Goal: Task Accomplishment & Management: Manage account settings

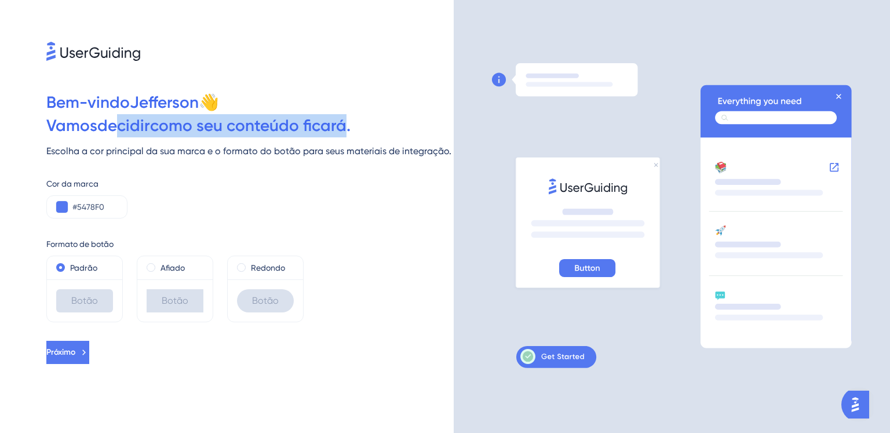
drag, startPoint x: 122, startPoint y: 137, endPoint x: 348, endPoint y: 134, distance: 226.6
click at [348, 134] on div "Bem-vindo Jefferson 👋 Vamos decidir como seu conteúdo ficará. Escolha a cor pri…" at bounding box center [227, 216] width 454 height 433
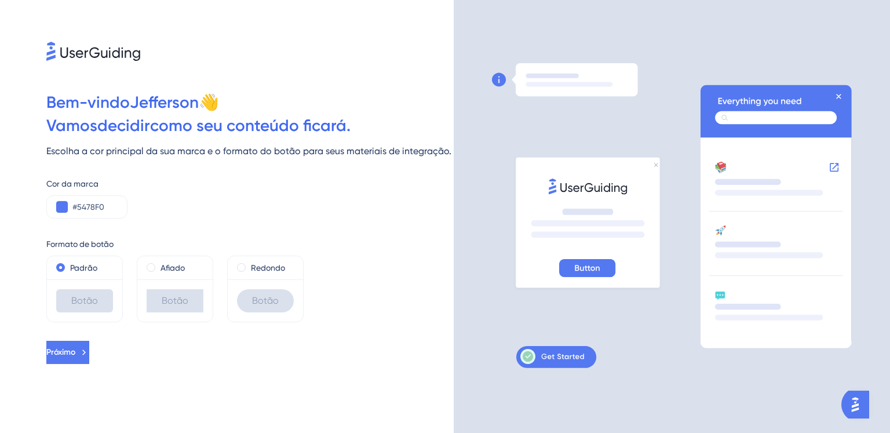
click at [91, 116] on font "Vamos" at bounding box center [71, 125] width 51 height 19
click at [89, 355] on button "Próximo" at bounding box center [67, 352] width 43 height 23
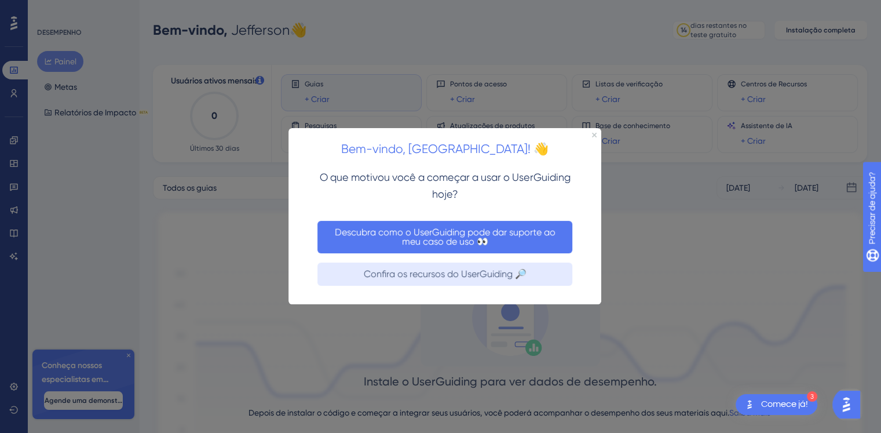
click at [462, 223] on button "Descubra como o UserGuiding pode dar suporte ao meu caso de uso 👀" at bounding box center [445, 237] width 255 height 32
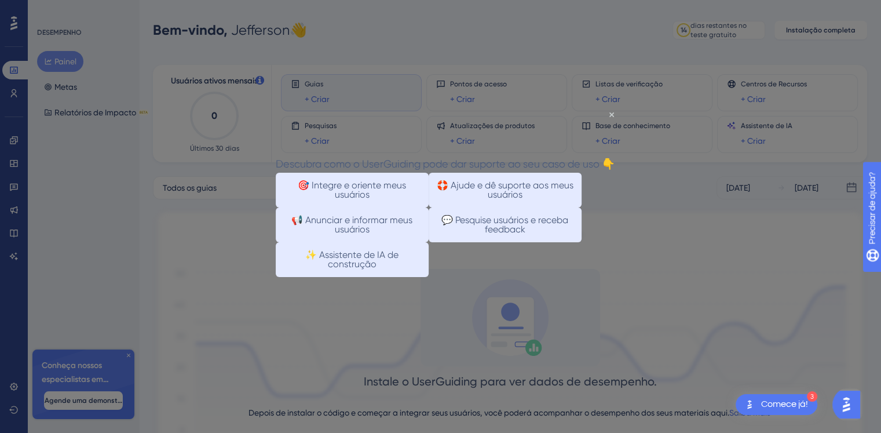
click at [670, 272] on div at bounding box center [440, 216] width 881 height 433
click at [614, 155] on div "Descubra como o UserGuiding pode dar suporte ao seu caso de uso 👇" at bounding box center [445, 163] width 339 height 17
click at [611, 115] on icon "Fechar visualização" at bounding box center [612, 114] width 5 height 5
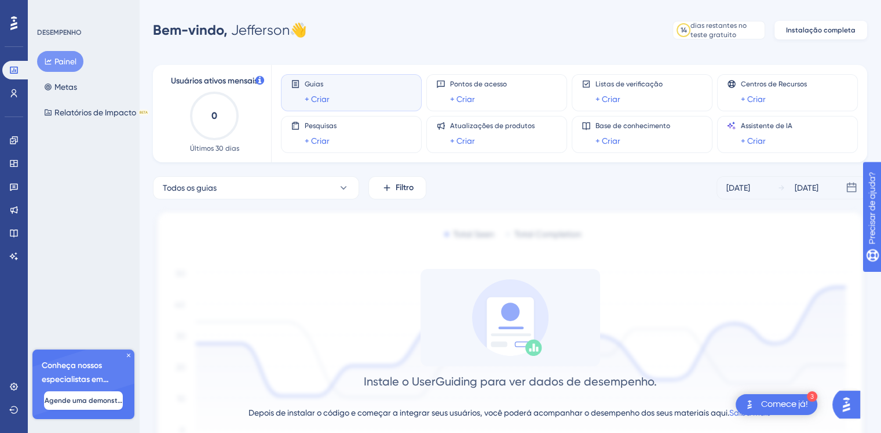
click at [825, 35] on button "Instalação completa" at bounding box center [821, 30] width 93 height 19
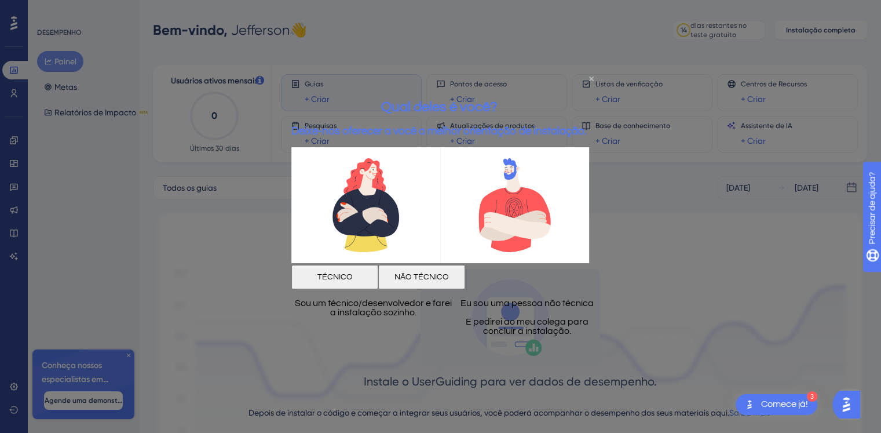
click at [590, 76] on icon "Fechar visualização" at bounding box center [591, 78] width 5 height 5
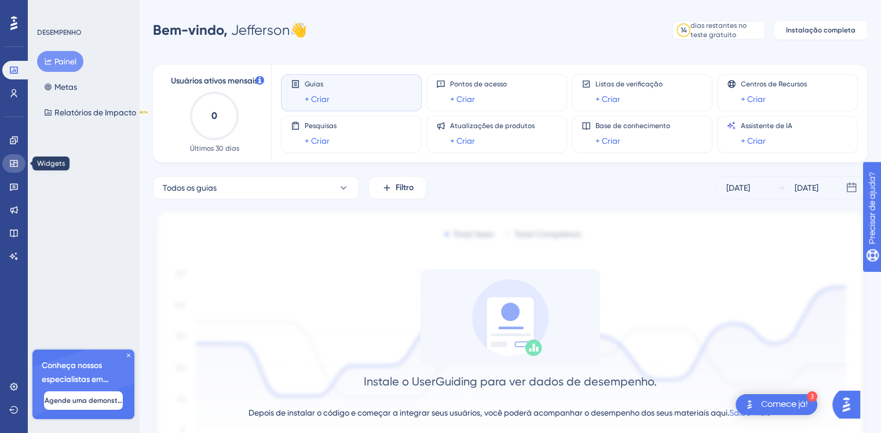
click at [15, 163] on icon at bounding box center [13, 163] width 9 height 9
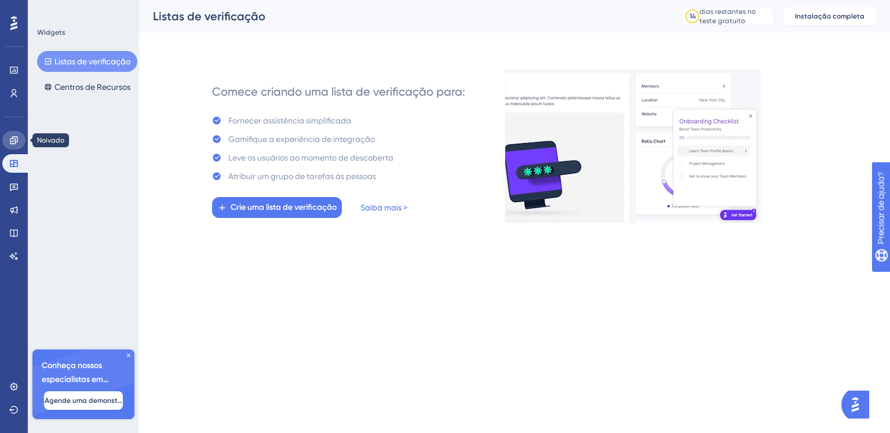
click at [15, 147] on link at bounding box center [13, 140] width 23 height 19
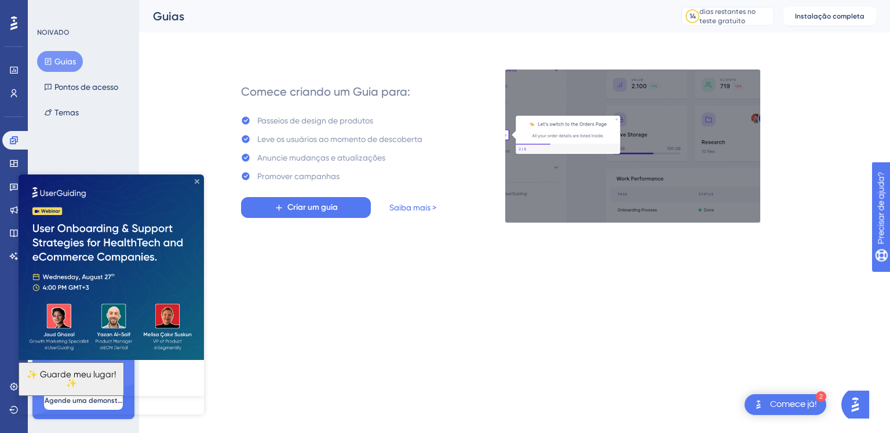
click at [195, 179] on icon "Fechar visualização" at bounding box center [197, 181] width 5 height 5
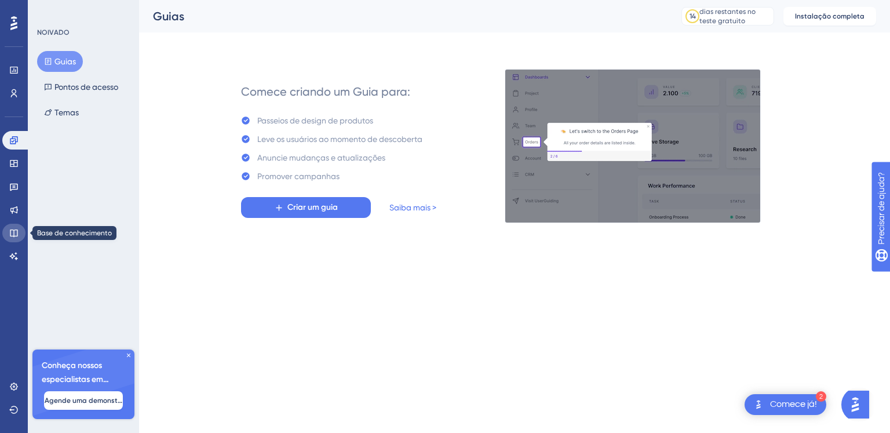
click at [8, 230] on link at bounding box center [13, 233] width 23 height 19
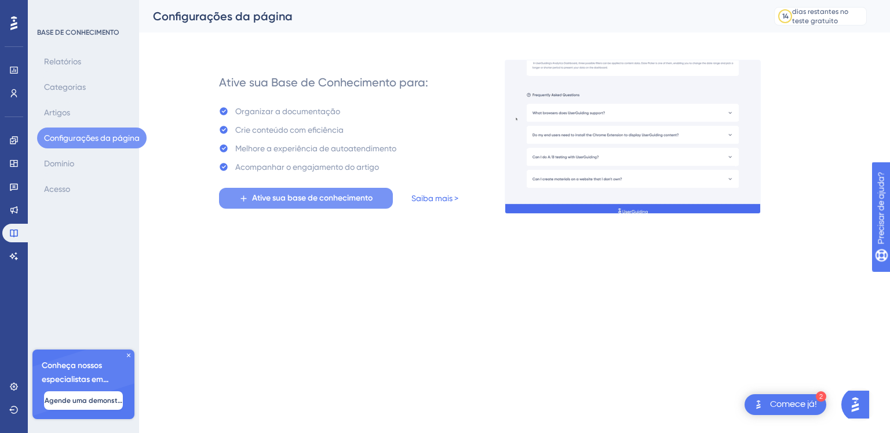
click at [292, 198] on font "Ative sua base de conhecimento" at bounding box center [312, 198] width 121 height 10
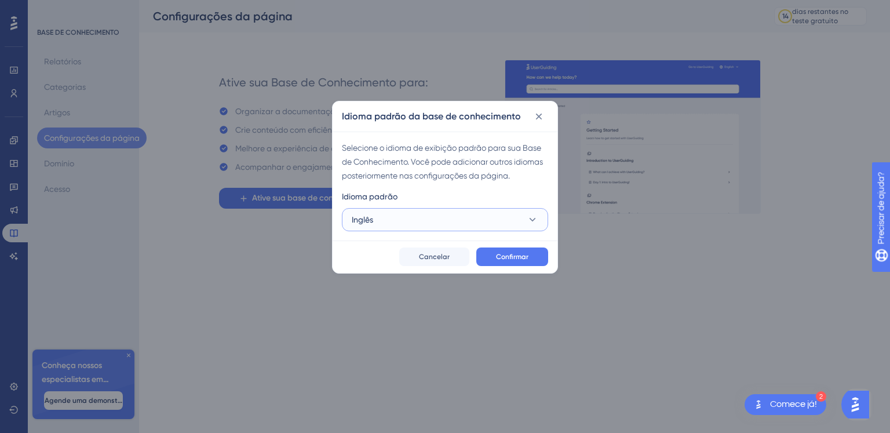
click at [391, 217] on button "Inglês" at bounding box center [445, 219] width 206 height 23
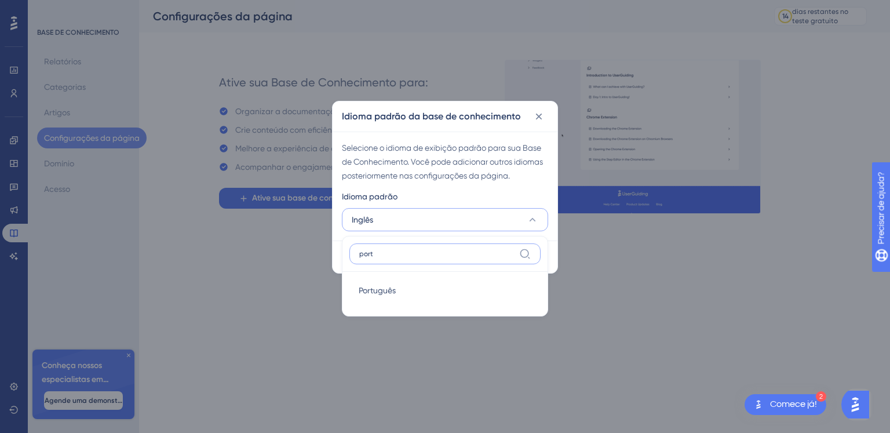
type input "port"
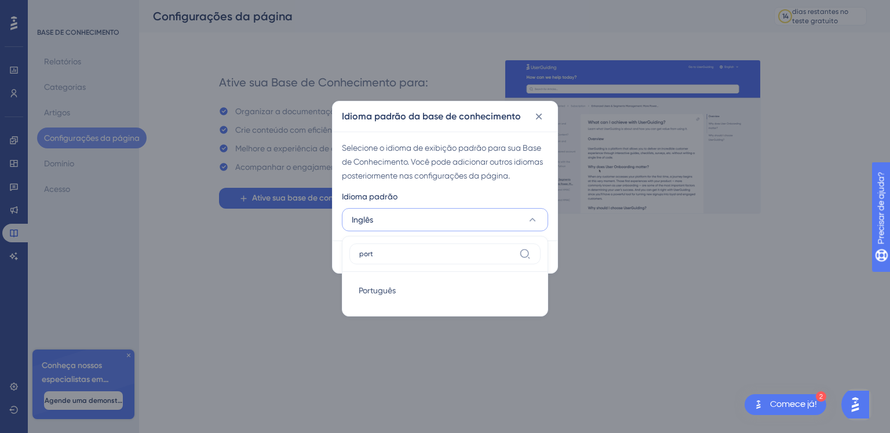
click at [388, 302] on div "Português Português" at bounding box center [444, 290] width 191 height 37
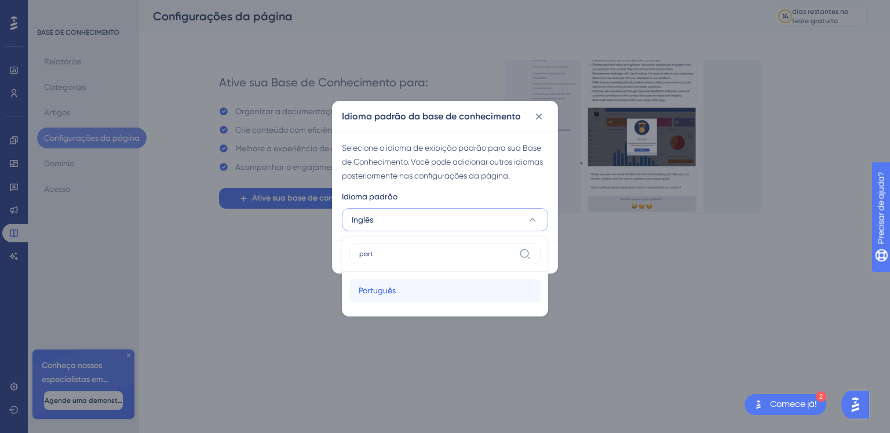
click at [399, 297] on div "Português Português" at bounding box center [445, 290] width 173 height 23
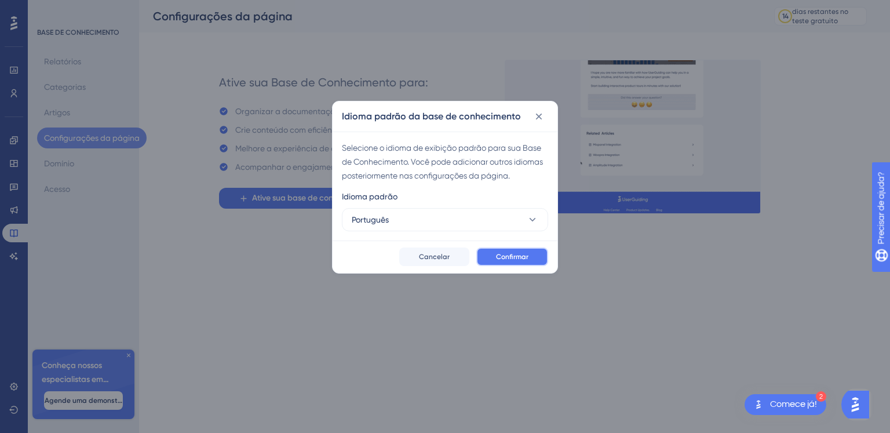
click at [515, 255] on font "Confirmar" at bounding box center [512, 257] width 32 height 8
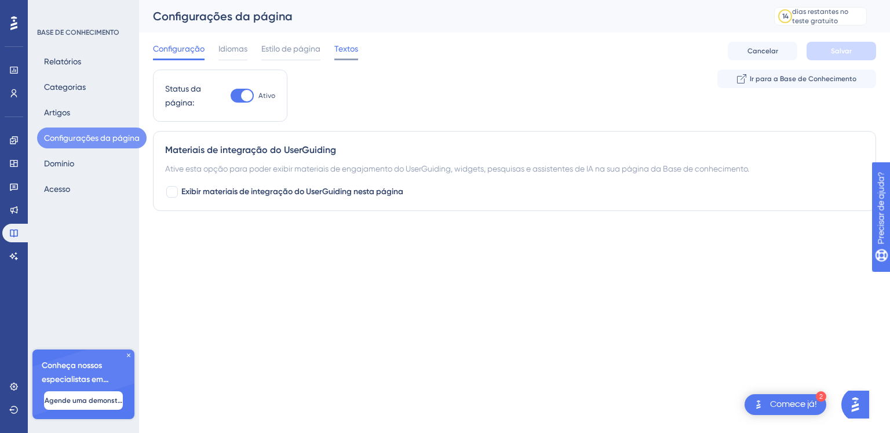
click at [349, 50] on font "Textos" at bounding box center [346, 48] width 24 height 9
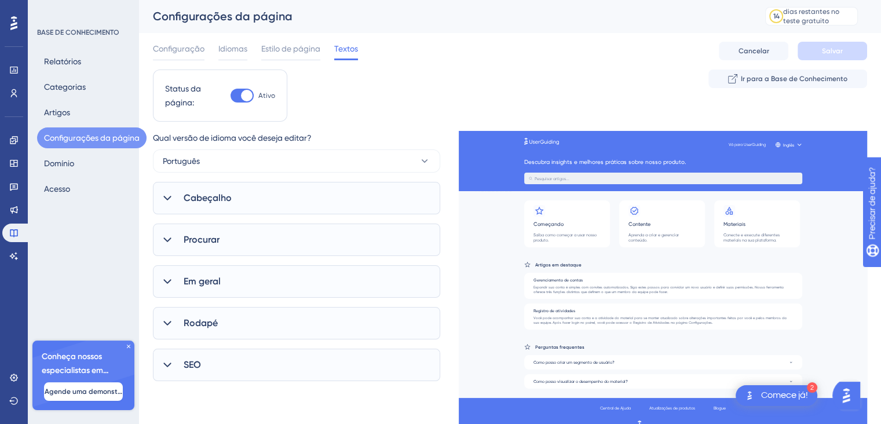
scroll to position [15, 0]
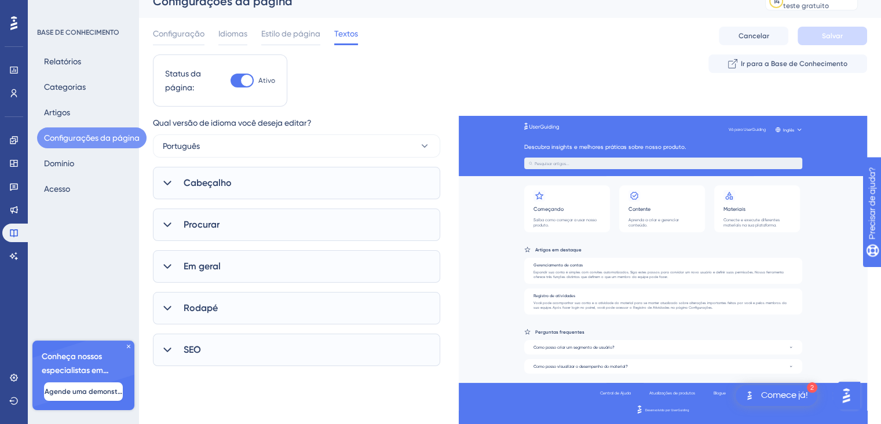
click at [179, 316] on div "Rodapé" at bounding box center [296, 308] width 287 height 32
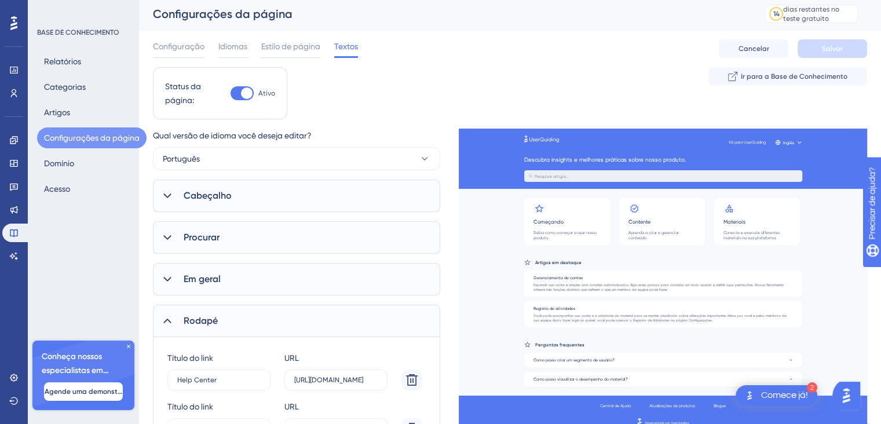
scroll to position [0, 0]
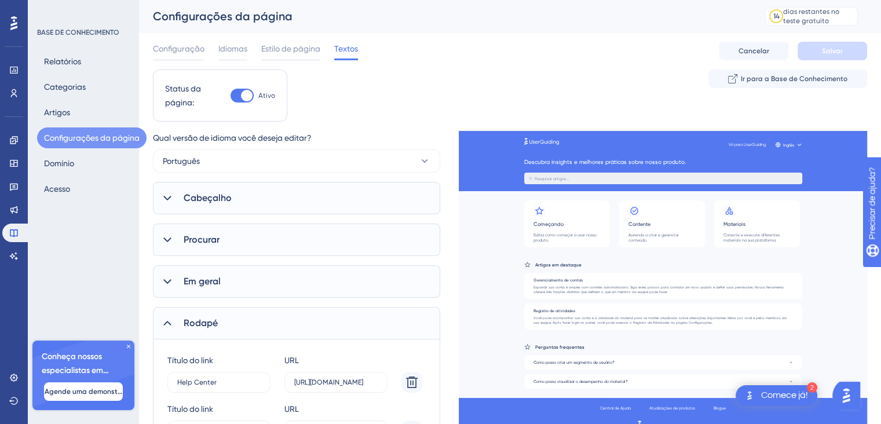
click at [180, 207] on div "Cabeçalho" at bounding box center [296, 198] width 287 height 32
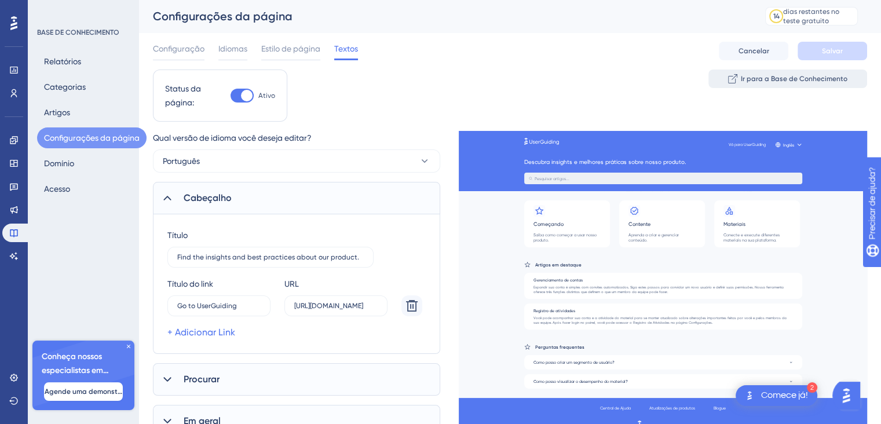
click at [780, 78] on font "Ir para a Base de Conhecimento" at bounding box center [794, 79] width 107 height 8
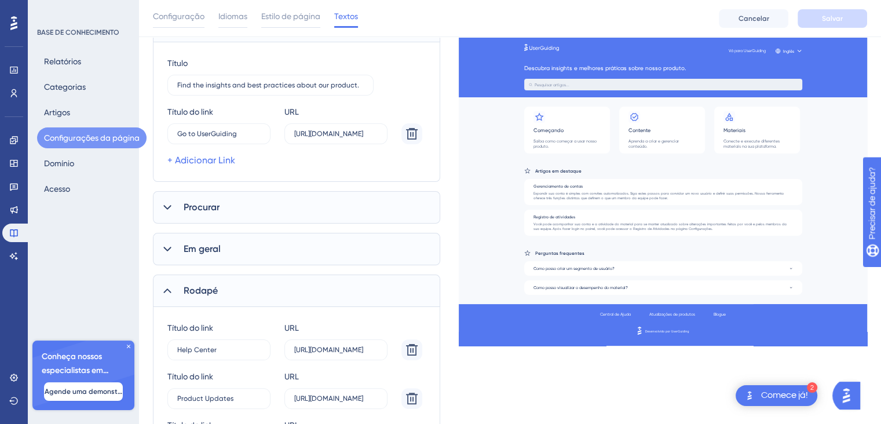
scroll to position [326, 0]
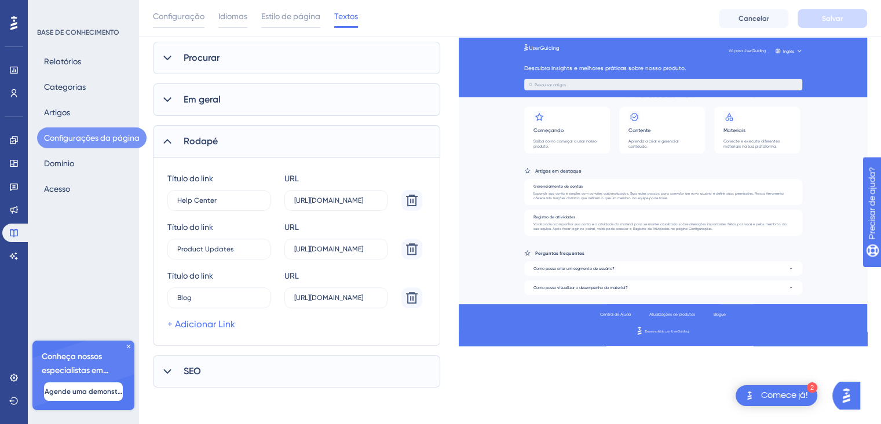
click at [752, 141] on div "Vá para UserGuiding Inglês Descubra insights e melhores práticas sobre nosso pr…" at bounding box center [663, 153] width 409 height 232
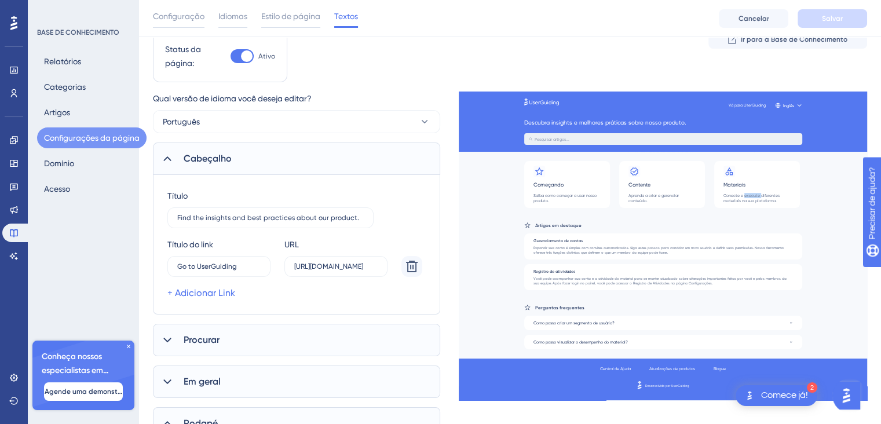
scroll to position [0, 0]
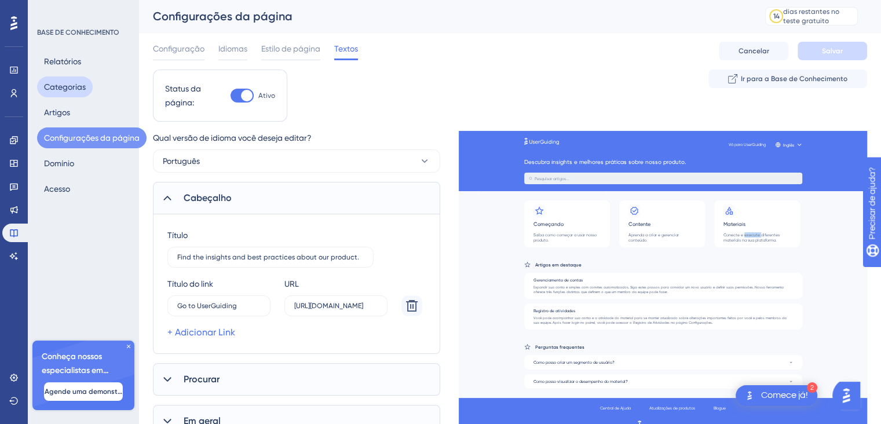
click at [64, 91] on font "Categorias" at bounding box center [65, 86] width 42 height 9
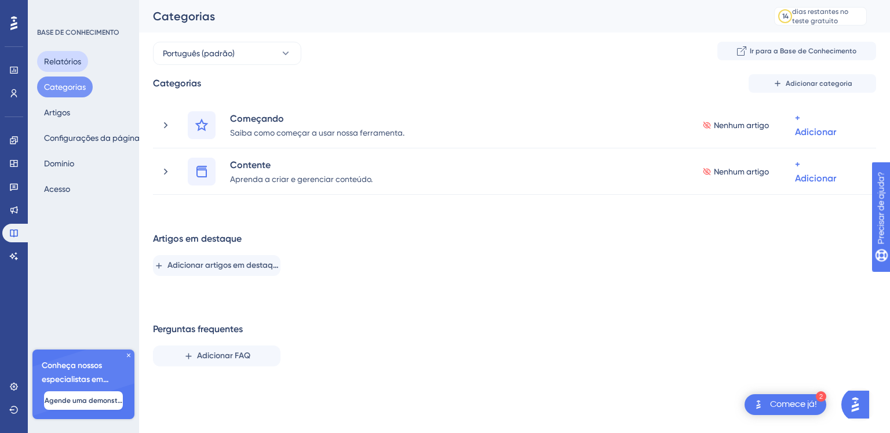
drag, startPoint x: 69, startPoint y: 67, endPoint x: 78, endPoint y: 67, distance: 8.7
click at [72, 67] on font "Relatórios" at bounding box center [62, 61] width 37 height 14
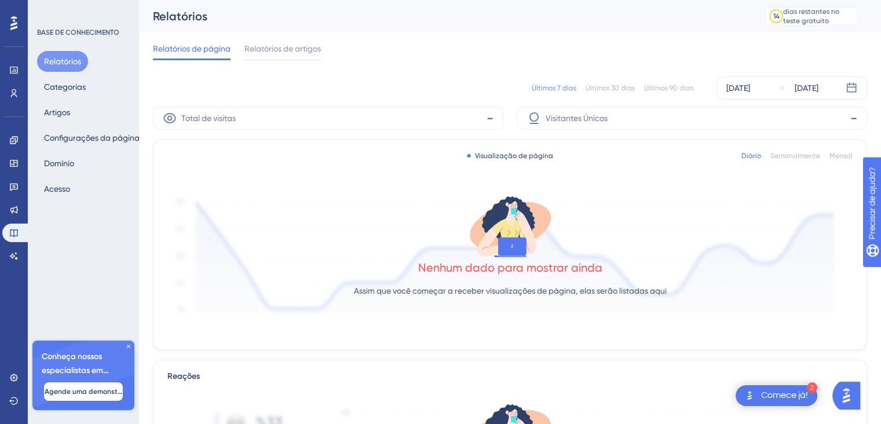
click at [510, 271] on font "Nenhum dado para mostrar ainda" at bounding box center [510, 268] width 184 height 14
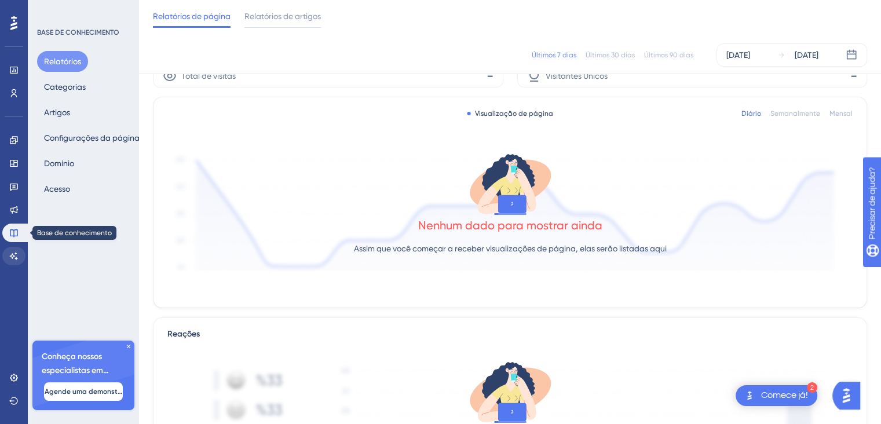
scroll to position [58, 0]
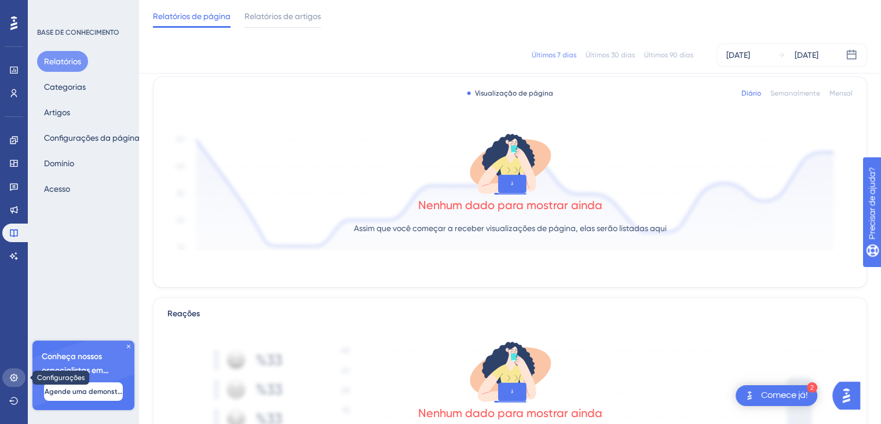
click at [10, 378] on icon at bounding box center [14, 378] width 8 height 8
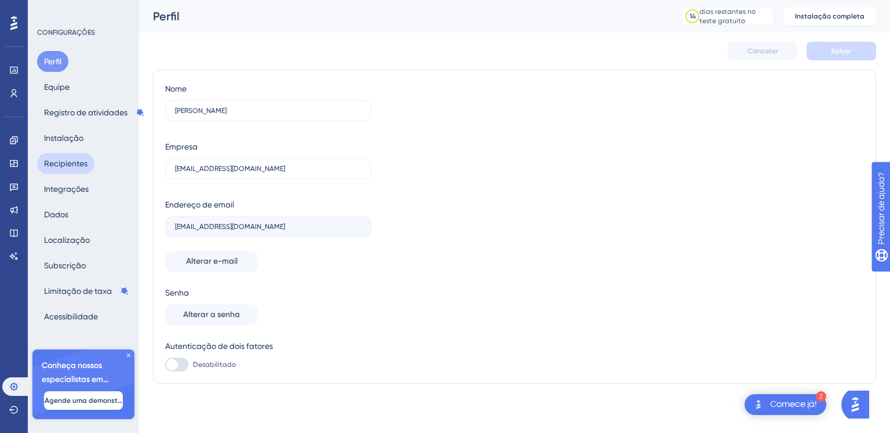
click at [57, 165] on font "Recipientes" at bounding box center [65, 163] width 43 height 9
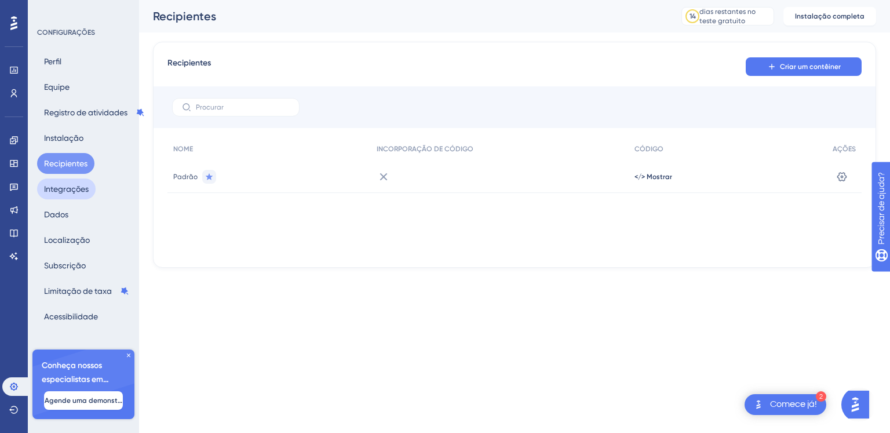
click at [58, 191] on font "Integrações" at bounding box center [66, 188] width 45 height 9
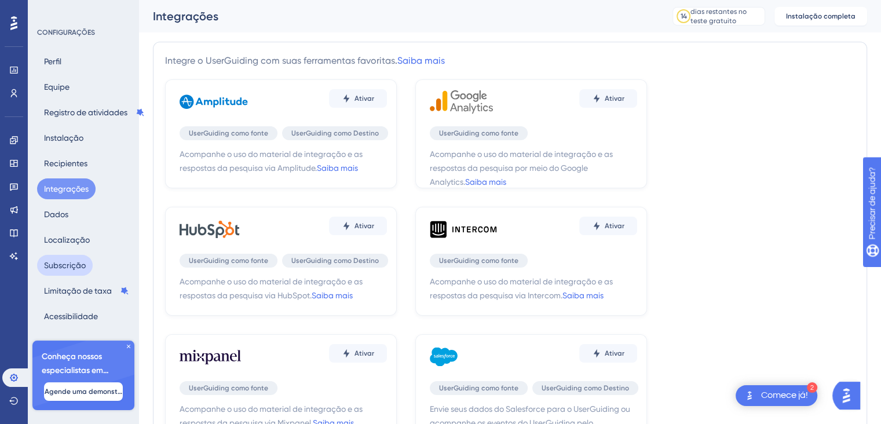
click at [64, 260] on font "Subscrição" at bounding box center [65, 265] width 42 height 14
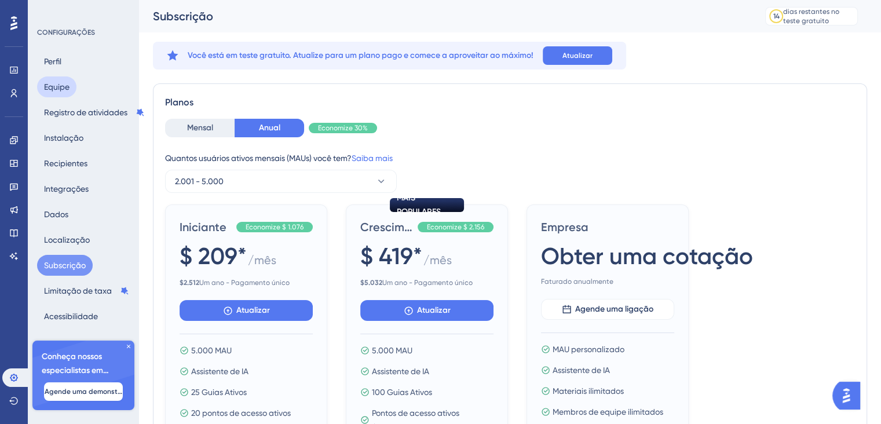
click at [68, 93] on font "Equipe" at bounding box center [56, 87] width 25 height 14
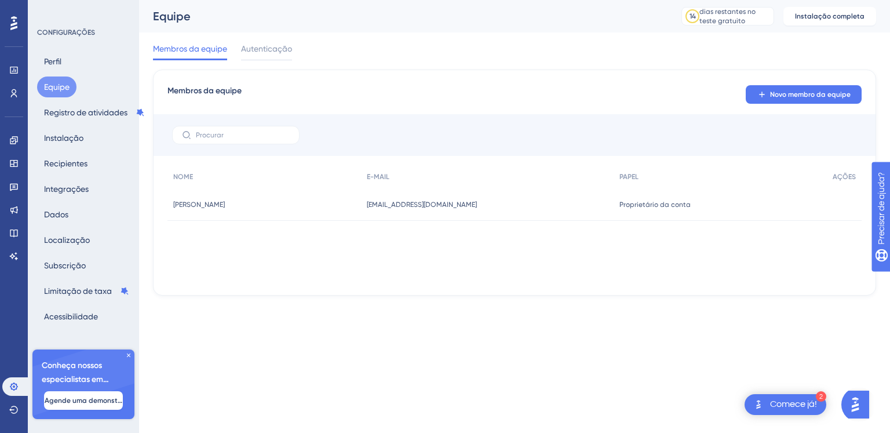
click at [76, 59] on div "Perfil Equipe Registro de atividades Instalação Recipientes Integrações Dados L…" at bounding box center [84, 189] width 94 height 276
click at [58, 60] on font "Perfil" at bounding box center [52, 61] width 17 height 9
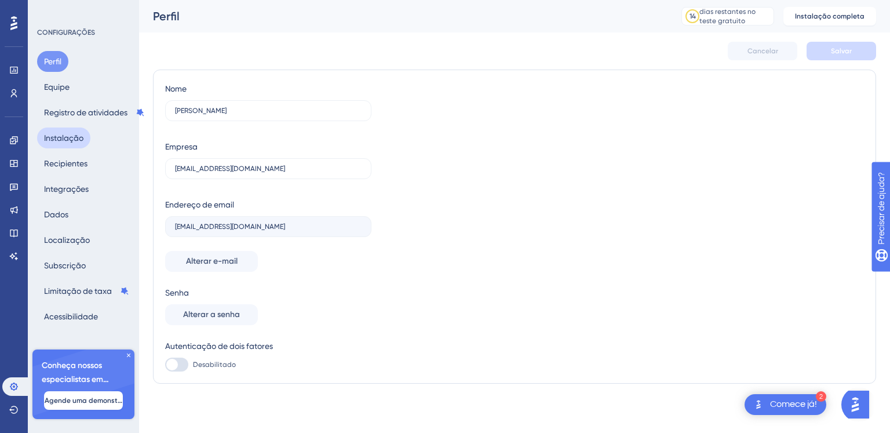
click at [76, 133] on font "Instalação" at bounding box center [63, 137] width 39 height 9
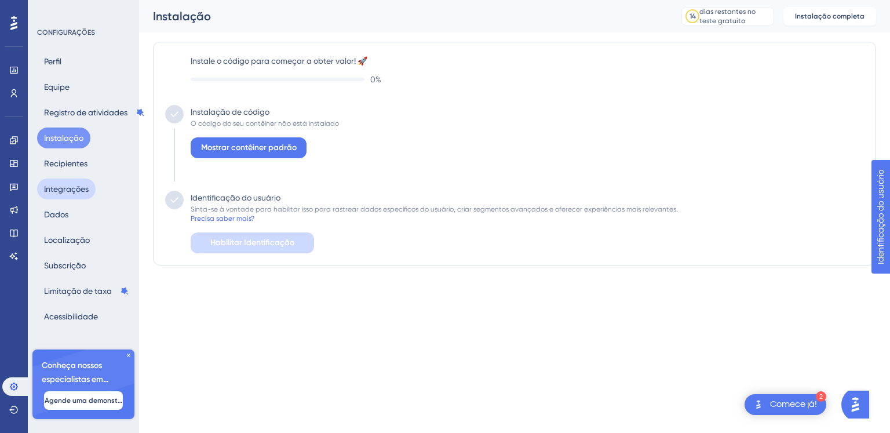
click at [67, 195] on font "Integrações" at bounding box center [66, 189] width 45 height 14
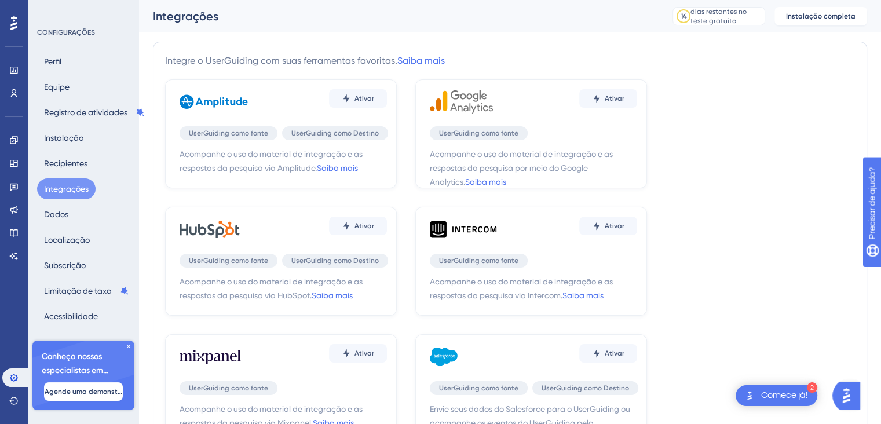
click at [94, 214] on div "Perfil Equipe Registro de atividades Instalação Recipientes Integrações Dados L…" at bounding box center [84, 189] width 94 height 276
click at [69, 214] on button "Dados" at bounding box center [56, 214] width 38 height 21
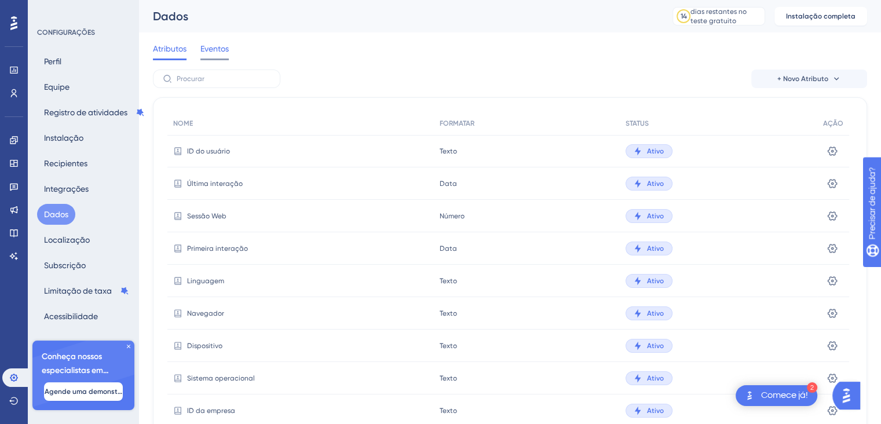
click at [227, 57] on div "Eventos" at bounding box center [215, 51] width 28 height 19
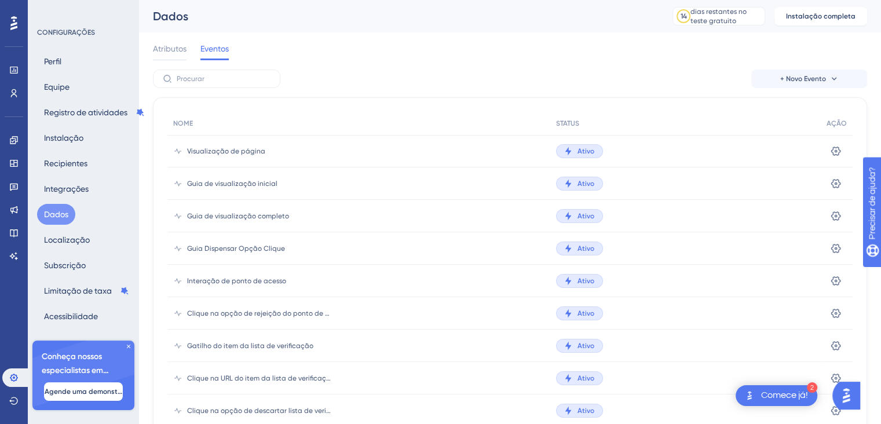
click at [76, 83] on div "Perfil Equipe Registro de atividades Instalação Recipientes Integrações Dados L…" at bounding box center [84, 189] width 94 height 276
click at [59, 83] on font "Equipe" at bounding box center [56, 86] width 25 height 9
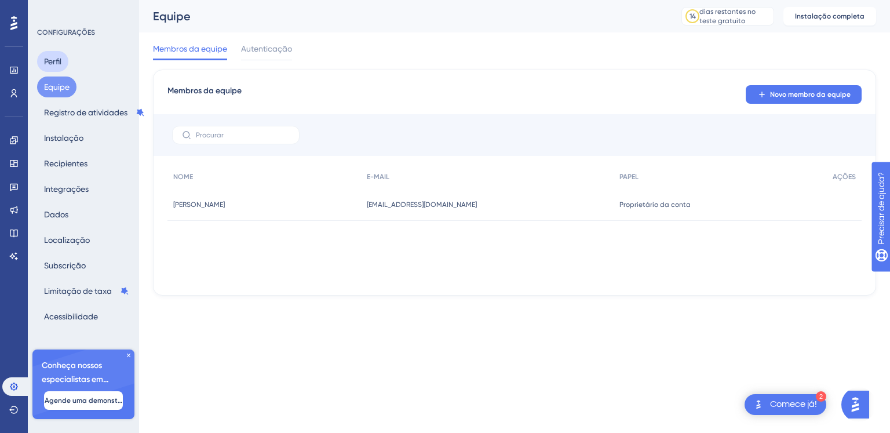
click at [53, 61] on font "Perfil" at bounding box center [52, 61] width 17 height 9
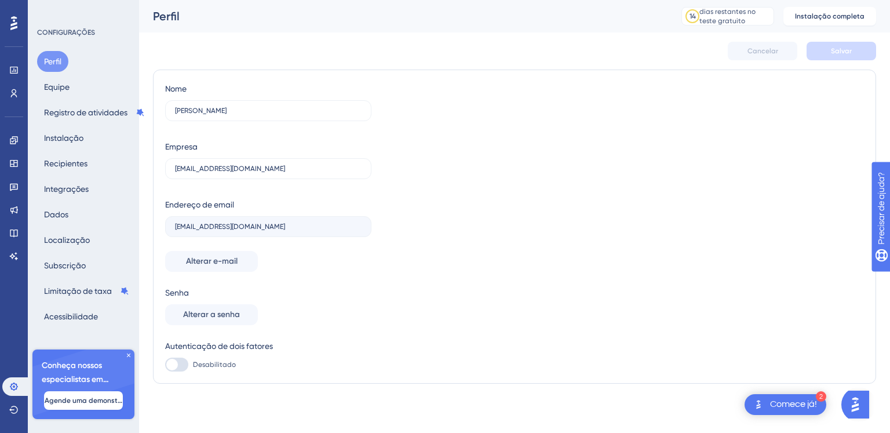
click at [52, 37] on div "CONFIGURAÇÕES" at bounding box center [84, 32] width 94 height 9
click at [52, 70] on button "Perfil" at bounding box center [52, 61] width 31 height 21
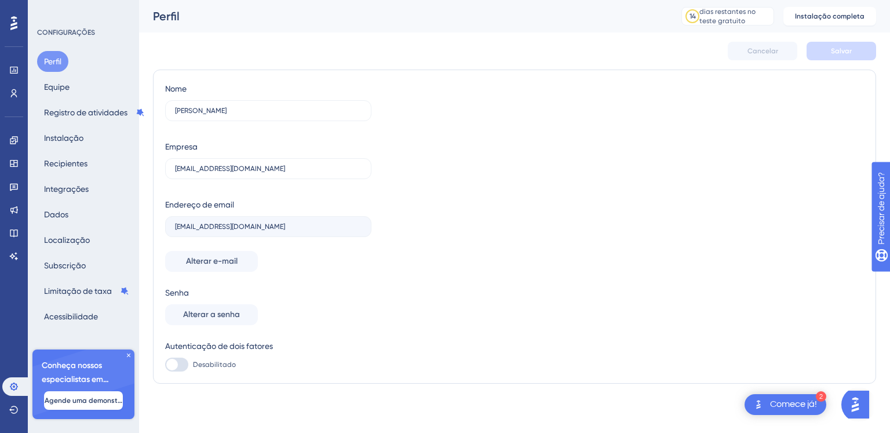
click at [52, 70] on button "Perfil" at bounding box center [52, 61] width 31 height 21
click at [861, 410] on img "Abra o iniciador do Assistente de IA" at bounding box center [855, 404] width 21 height 21
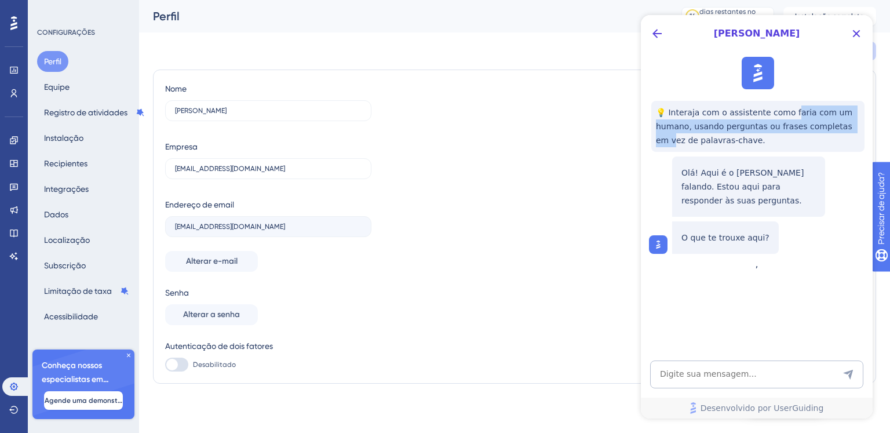
drag, startPoint x: 783, startPoint y: 117, endPoint x: 847, endPoint y: 132, distance: 65.5
click at [847, 132] on span "💡 Interaja com o assistente como faria com um humano, usando perguntas ou frase…" at bounding box center [758, 126] width 204 height 42
click at [830, 132] on span "💡 Interaja com o assistente como faria com um humano, usando perguntas ou frase…" at bounding box center [758, 126] width 204 height 42
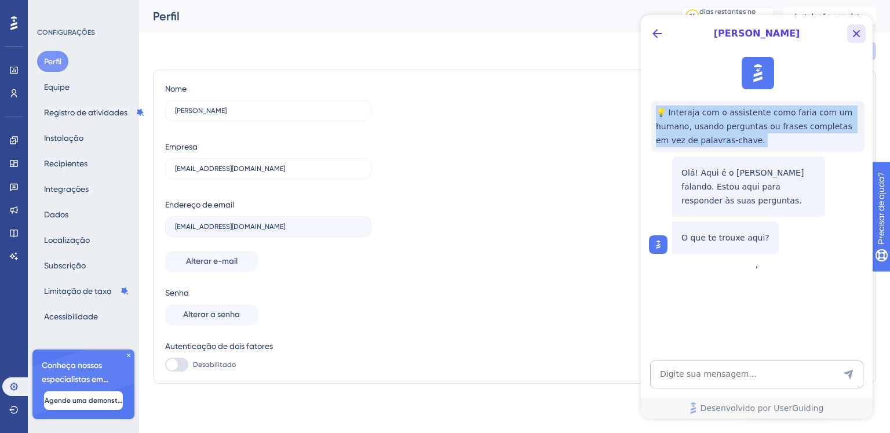
drag, startPoint x: 854, startPoint y: 37, endPoint x: 1487, endPoint y: 40, distance: 632.8
click at [854, 37] on icon "Botão Fechar" at bounding box center [857, 34] width 14 height 14
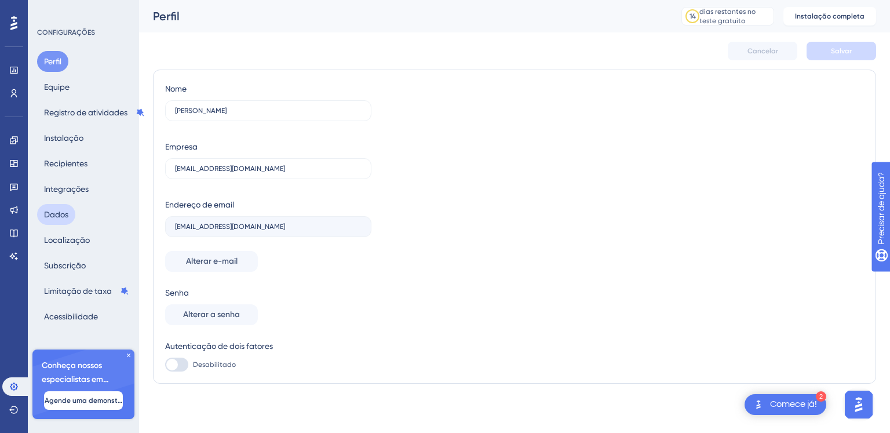
click at [62, 211] on font "Dados" at bounding box center [56, 214] width 24 height 9
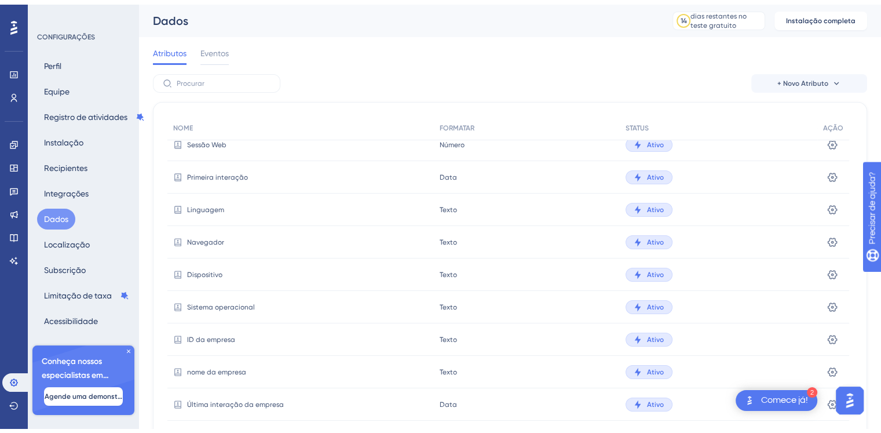
scroll to position [107, 0]
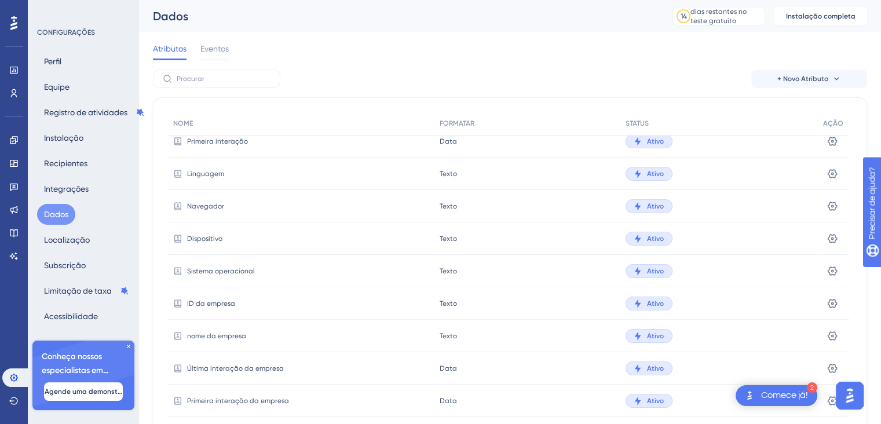
click at [199, 176] on font "Linguagem" at bounding box center [205, 174] width 37 height 8
drag, startPoint x: 199, startPoint y: 176, endPoint x: 184, endPoint y: 179, distance: 14.8
click at [199, 174] on font "Linguagem" at bounding box center [205, 174] width 37 height 8
click at [21, 143] on link at bounding box center [13, 140] width 23 height 19
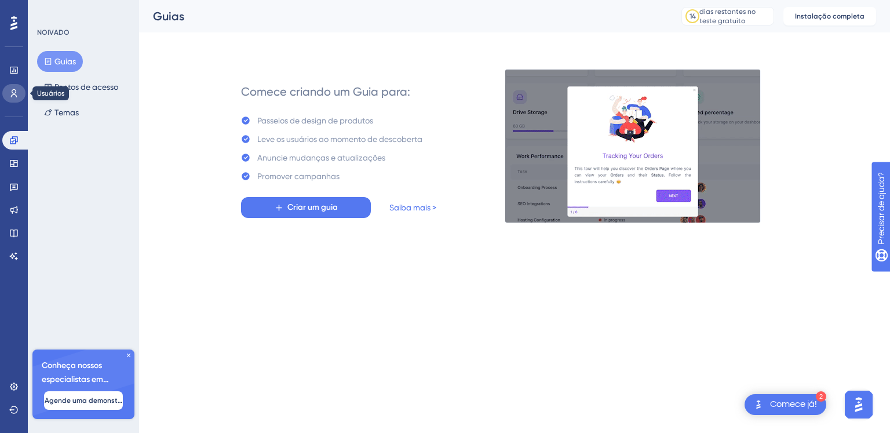
click at [12, 89] on icon at bounding box center [13, 93] width 9 height 9
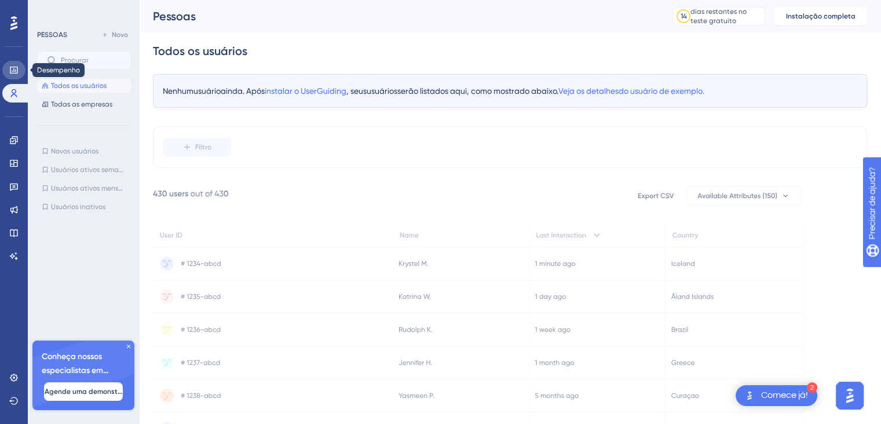
click at [24, 71] on link at bounding box center [13, 70] width 23 height 19
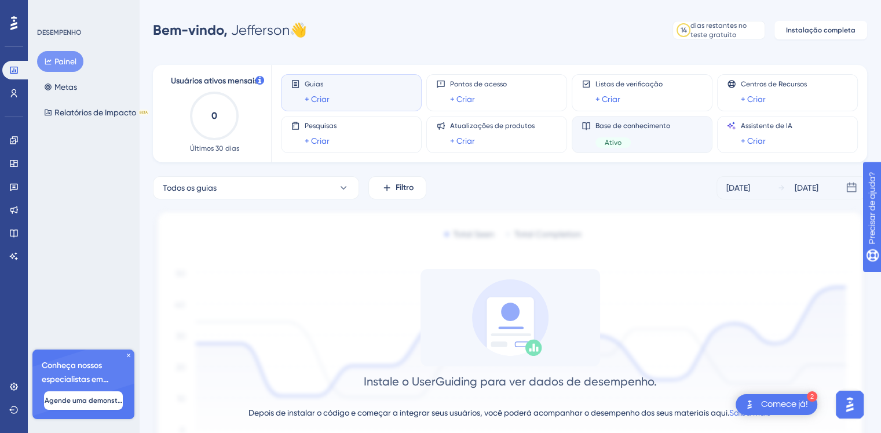
click at [631, 132] on div "Base de conhecimento Ativo" at bounding box center [633, 134] width 75 height 27
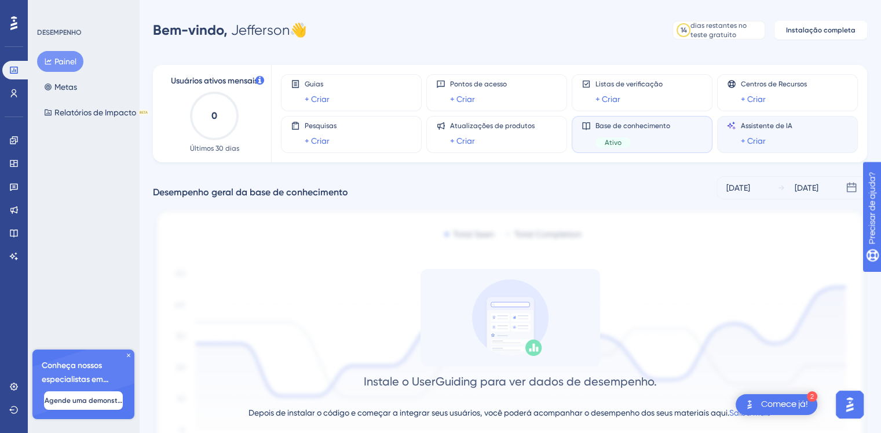
click at [758, 132] on div "Assistente de IA + Criar" at bounding box center [767, 134] width 52 height 27
